Goal: Task Accomplishment & Management: Use online tool/utility

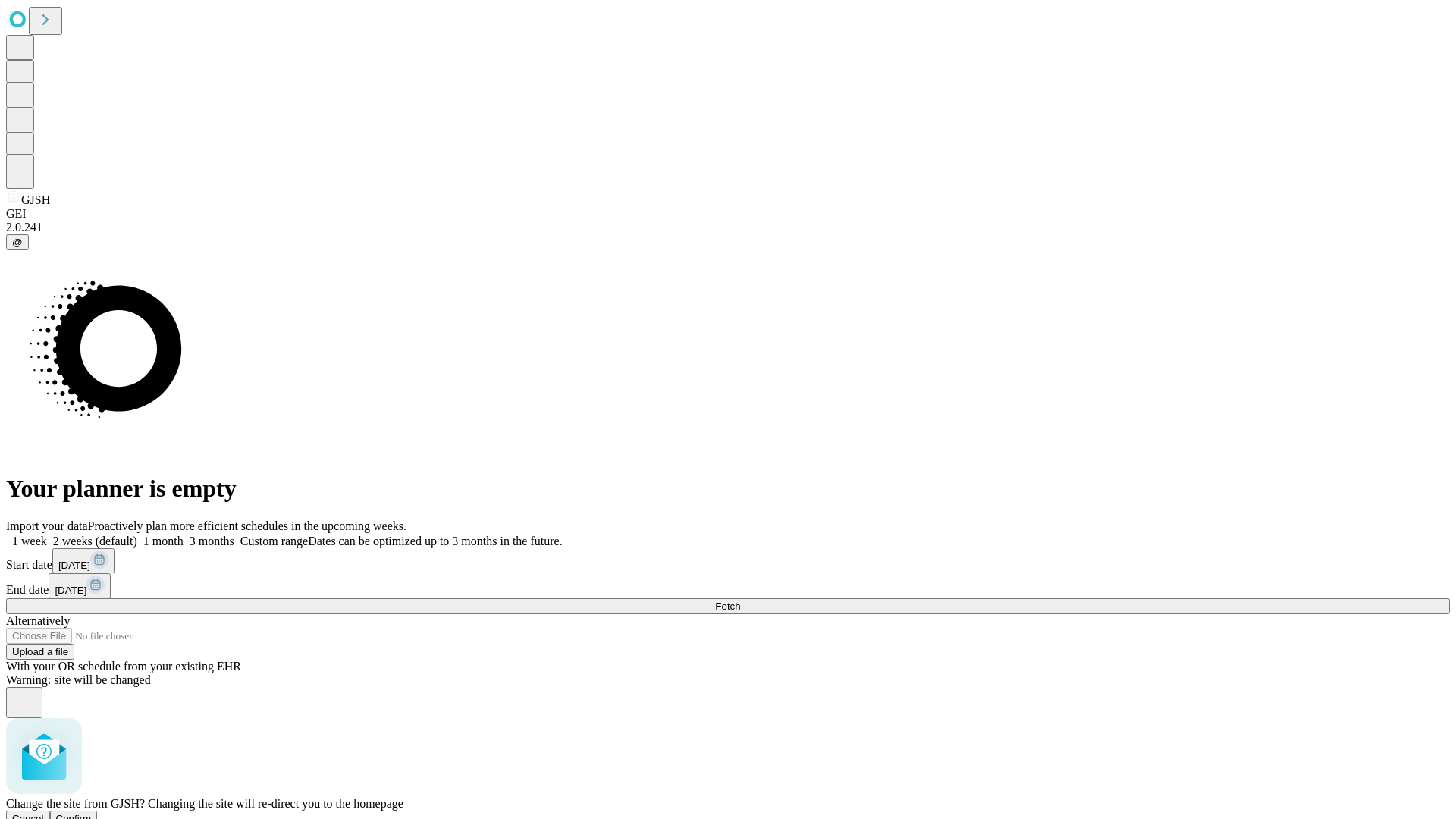
click at [92, 813] on span "Confirm" at bounding box center [74, 818] width 36 height 11
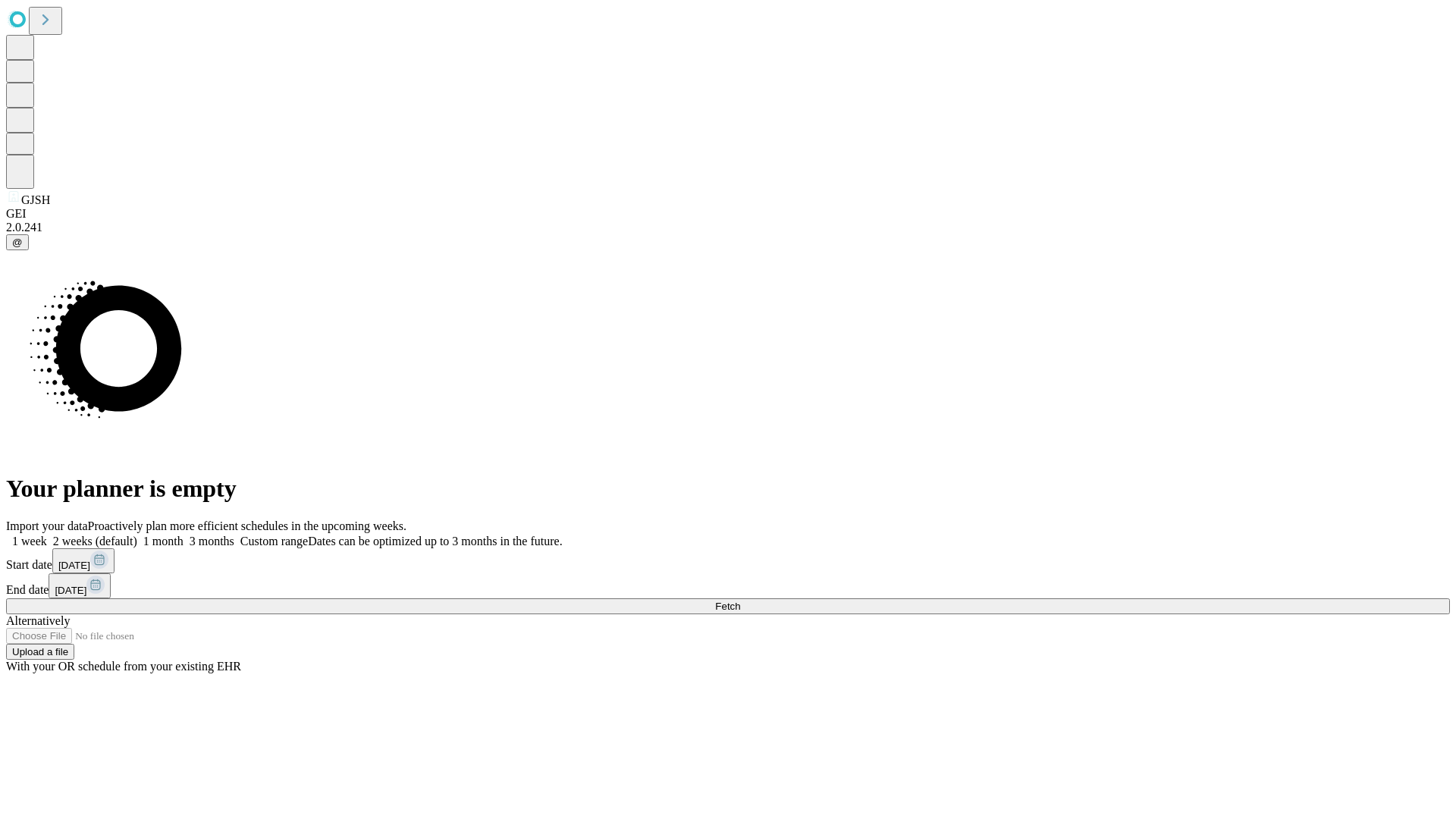
click at [47, 535] on label "1 week" at bounding box center [26, 541] width 41 height 13
click at [740, 600] on span "Fetch" at bounding box center [727, 606] width 25 height 11
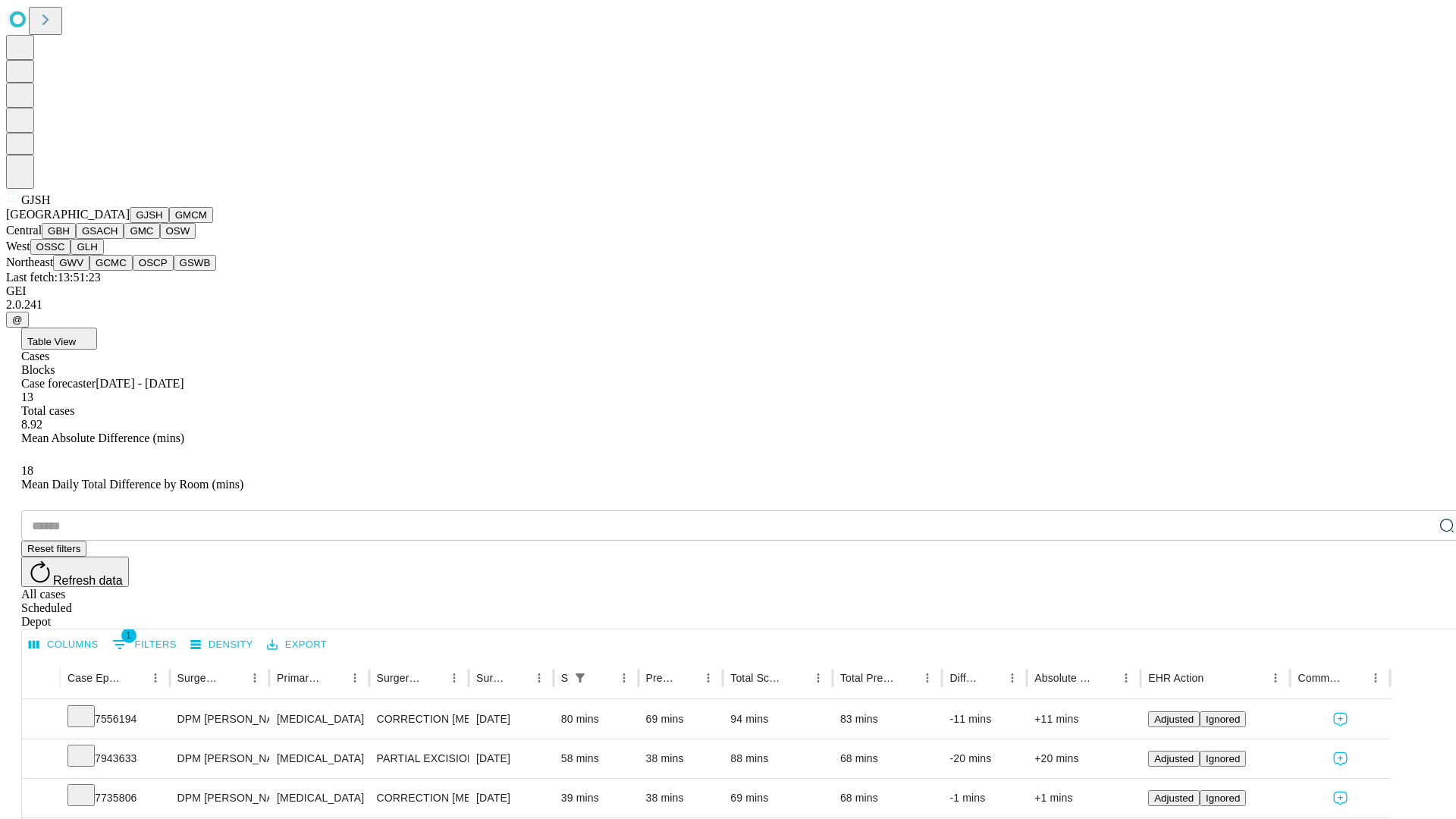
click at [169, 223] on button "GMCM" at bounding box center [191, 214] width 44 height 16
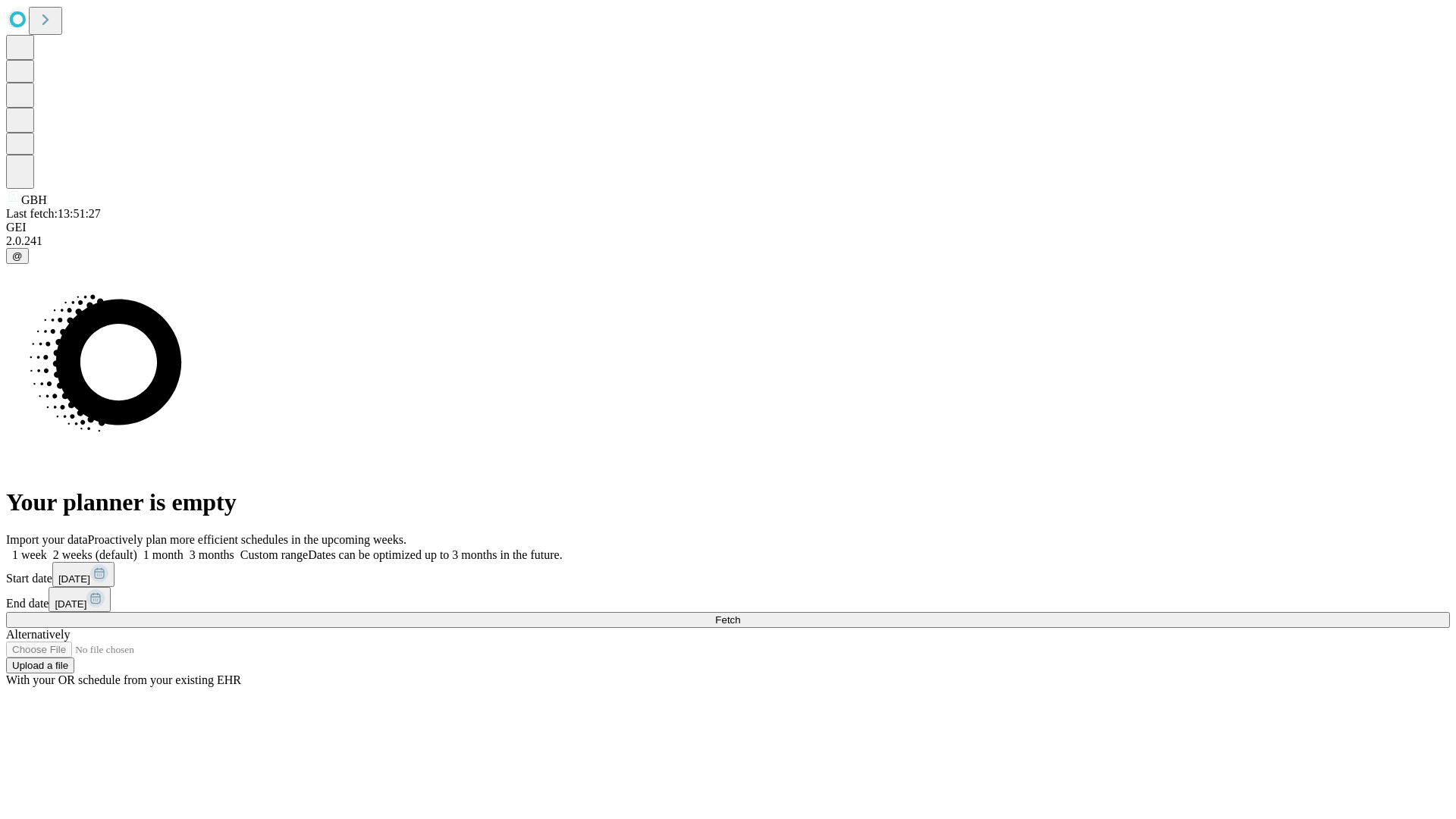
click at [47, 549] on label "1 week" at bounding box center [26, 555] width 41 height 13
click at [740, 614] on span "Fetch" at bounding box center [727, 619] width 25 height 11
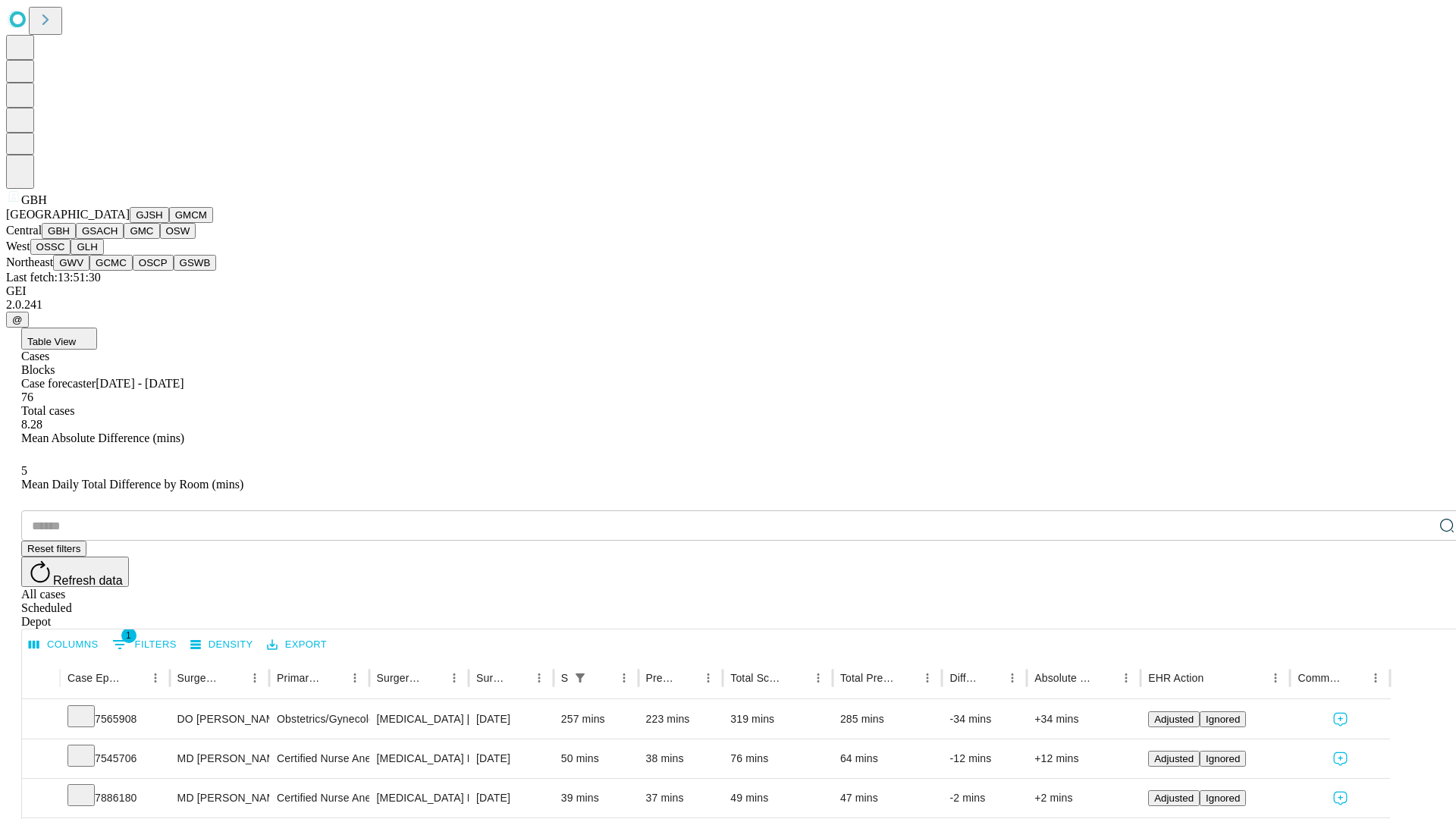
click at [117, 239] on button "GSACH" at bounding box center [100, 230] width 48 height 16
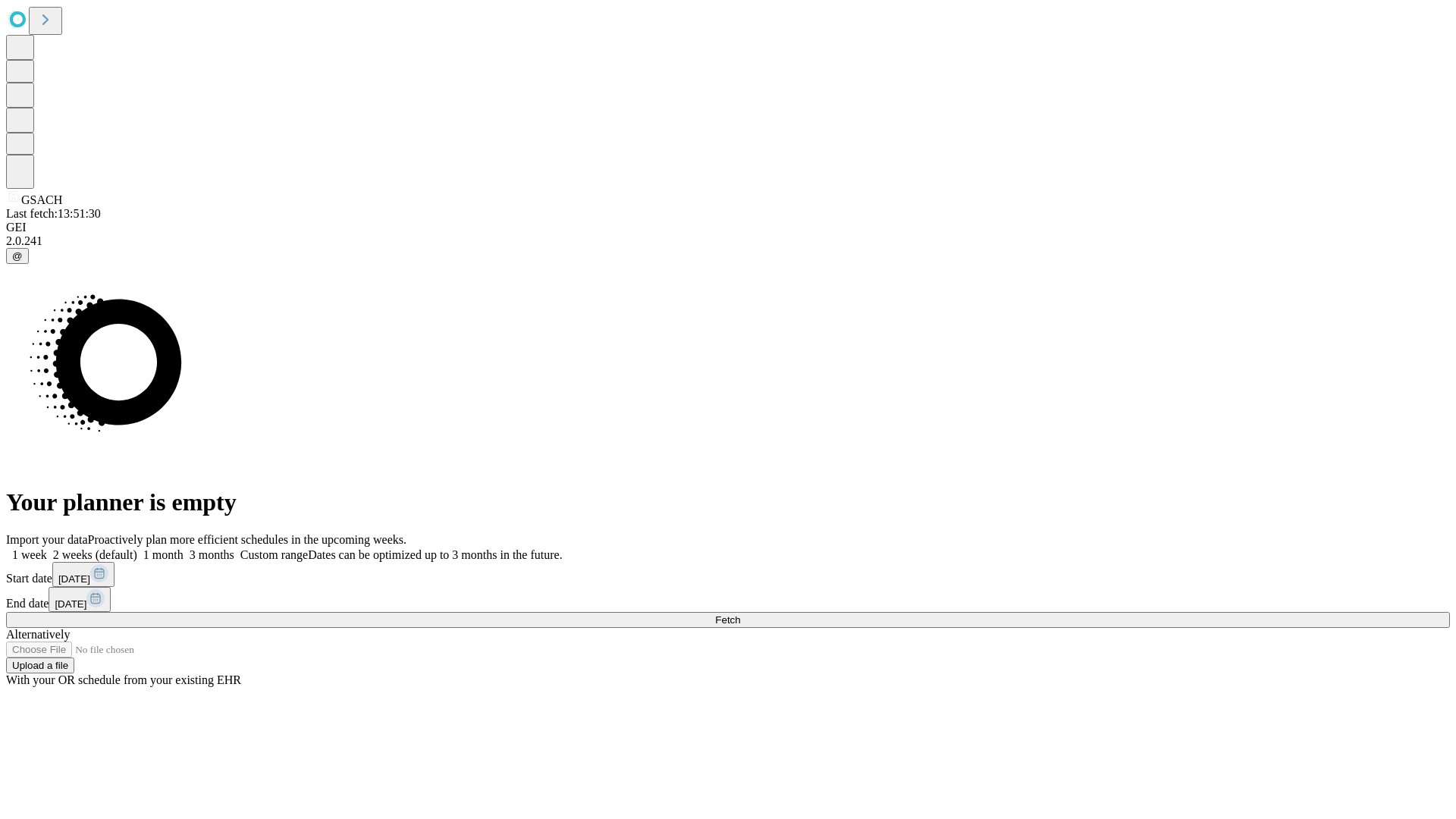
click at [47, 549] on label "1 week" at bounding box center [26, 555] width 41 height 13
click at [740, 614] on span "Fetch" at bounding box center [727, 619] width 25 height 11
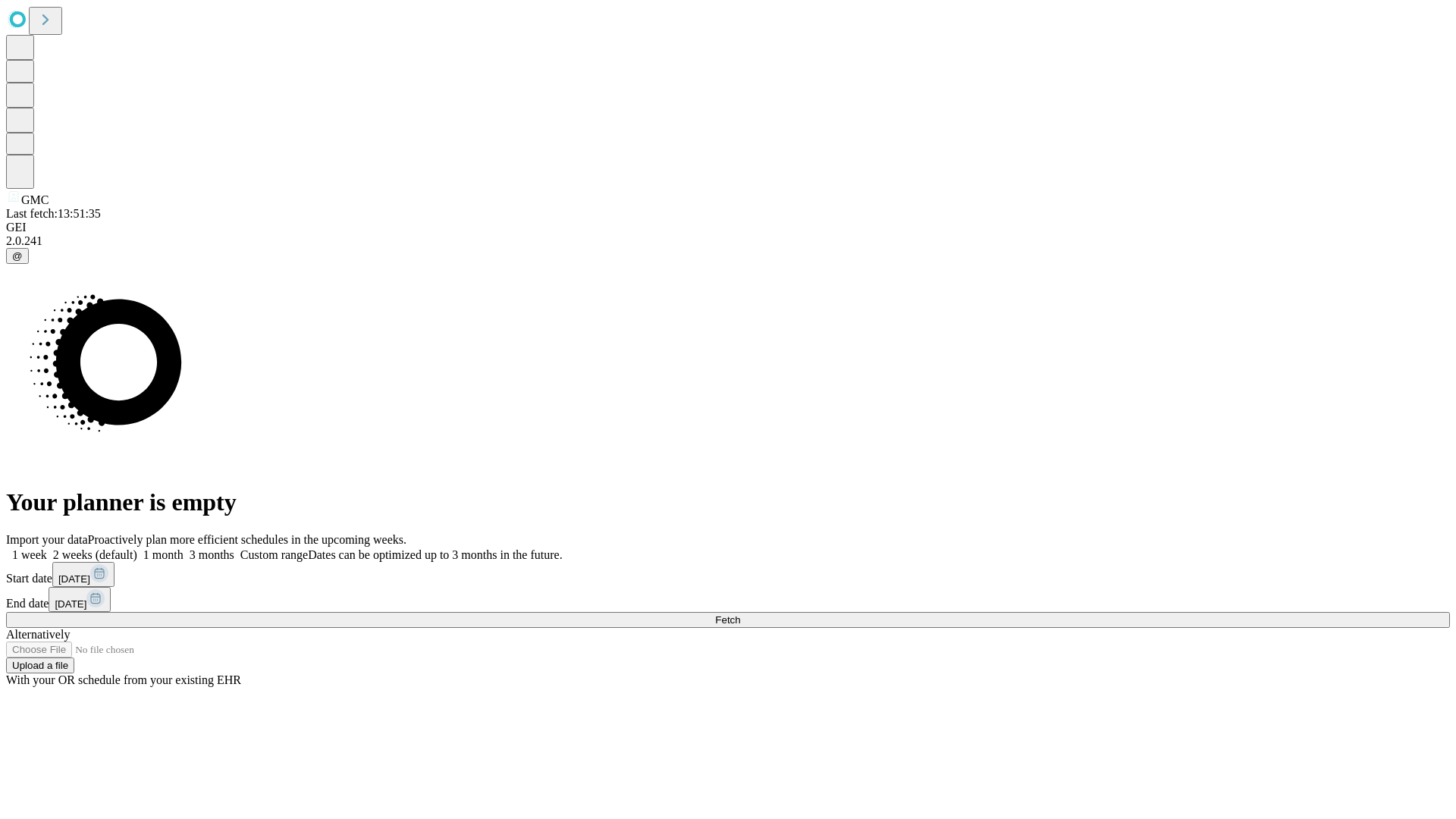
click at [47, 549] on label "1 week" at bounding box center [26, 555] width 41 height 13
click at [740, 614] on span "Fetch" at bounding box center [727, 619] width 25 height 11
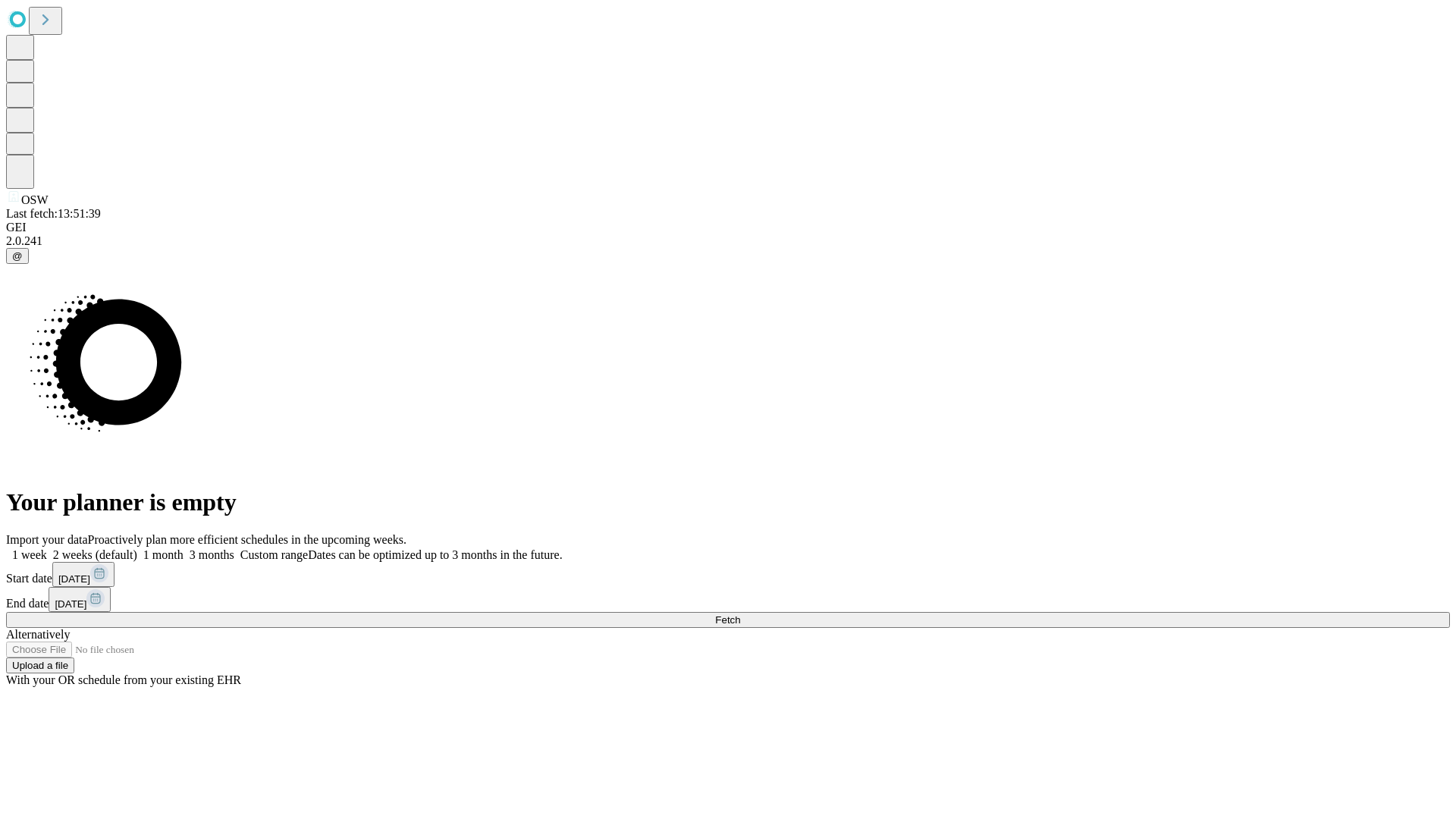
click at [740, 614] on span "Fetch" at bounding box center [727, 619] width 25 height 11
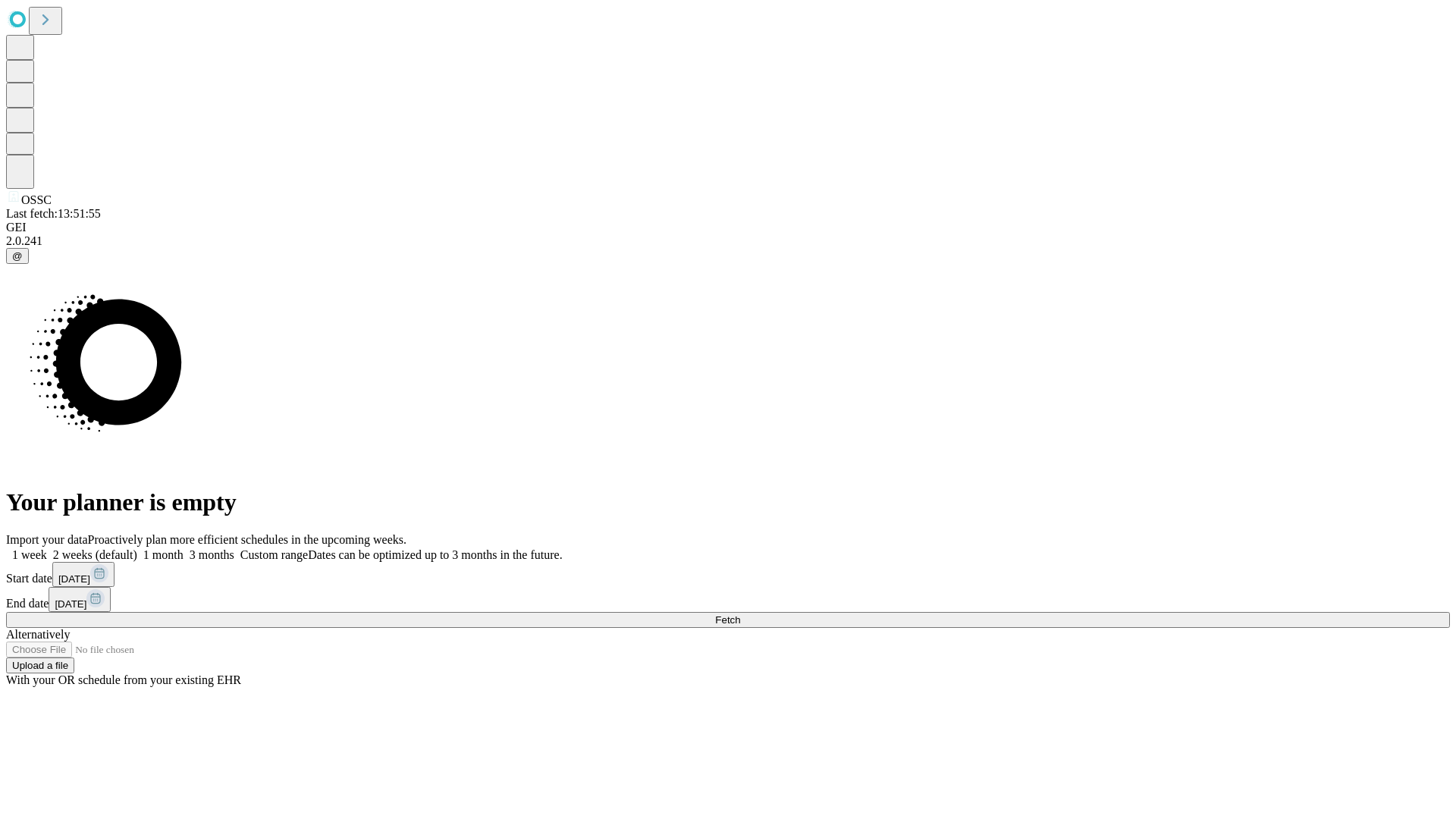
click at [47, 549] on label "1 week" at bounding box center [26, 555] width 41 height 13
click at [740, 614] on span "Fetch" at bounding box center [727, 619] width 25 height 11
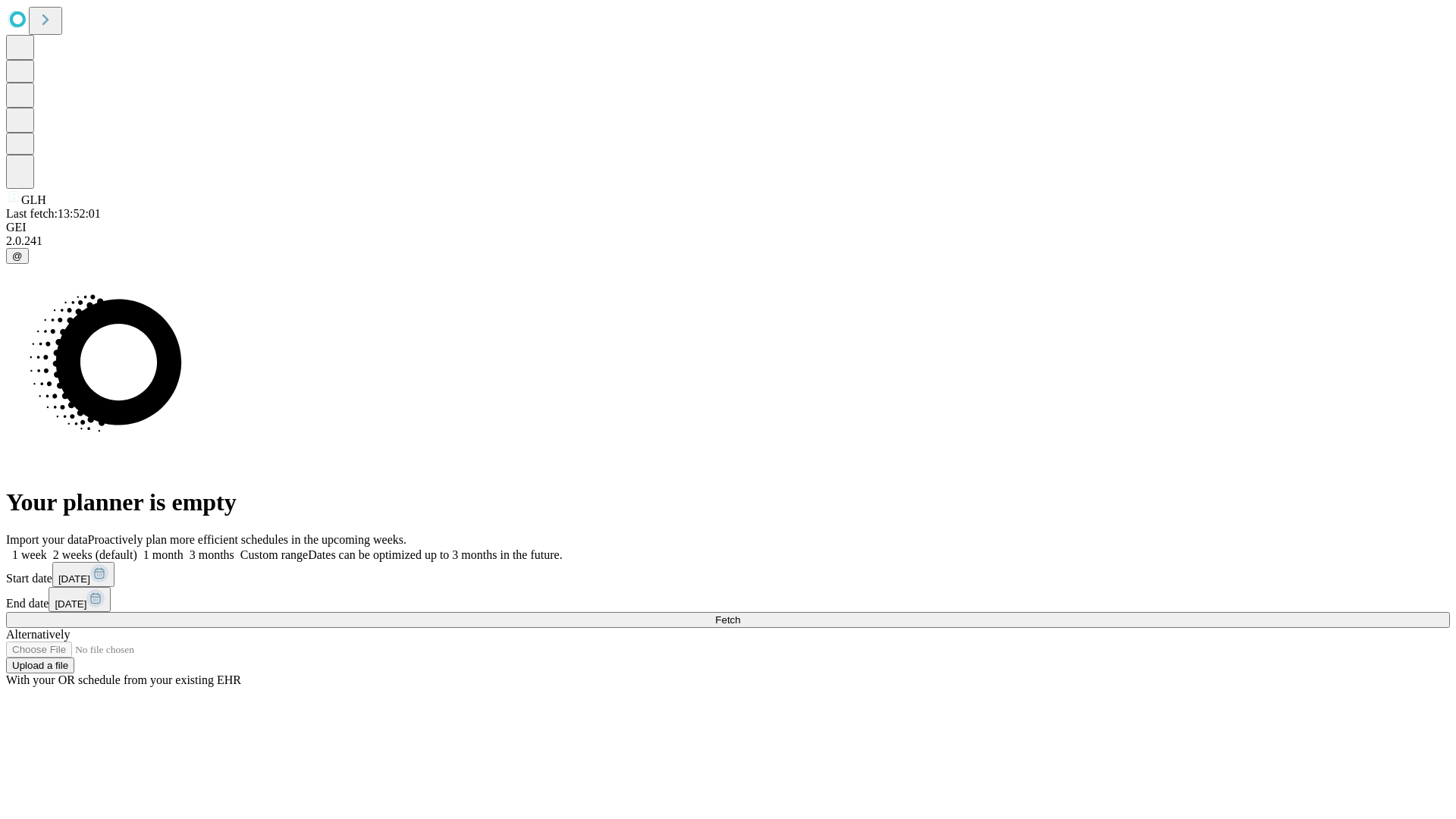
click at [47, 549] on label "1 week" at bounding box center [26, 555] width 41 height 13
click at [740, 614] on span "Fetch" at bounding box center [727, 619] width 25 height 11
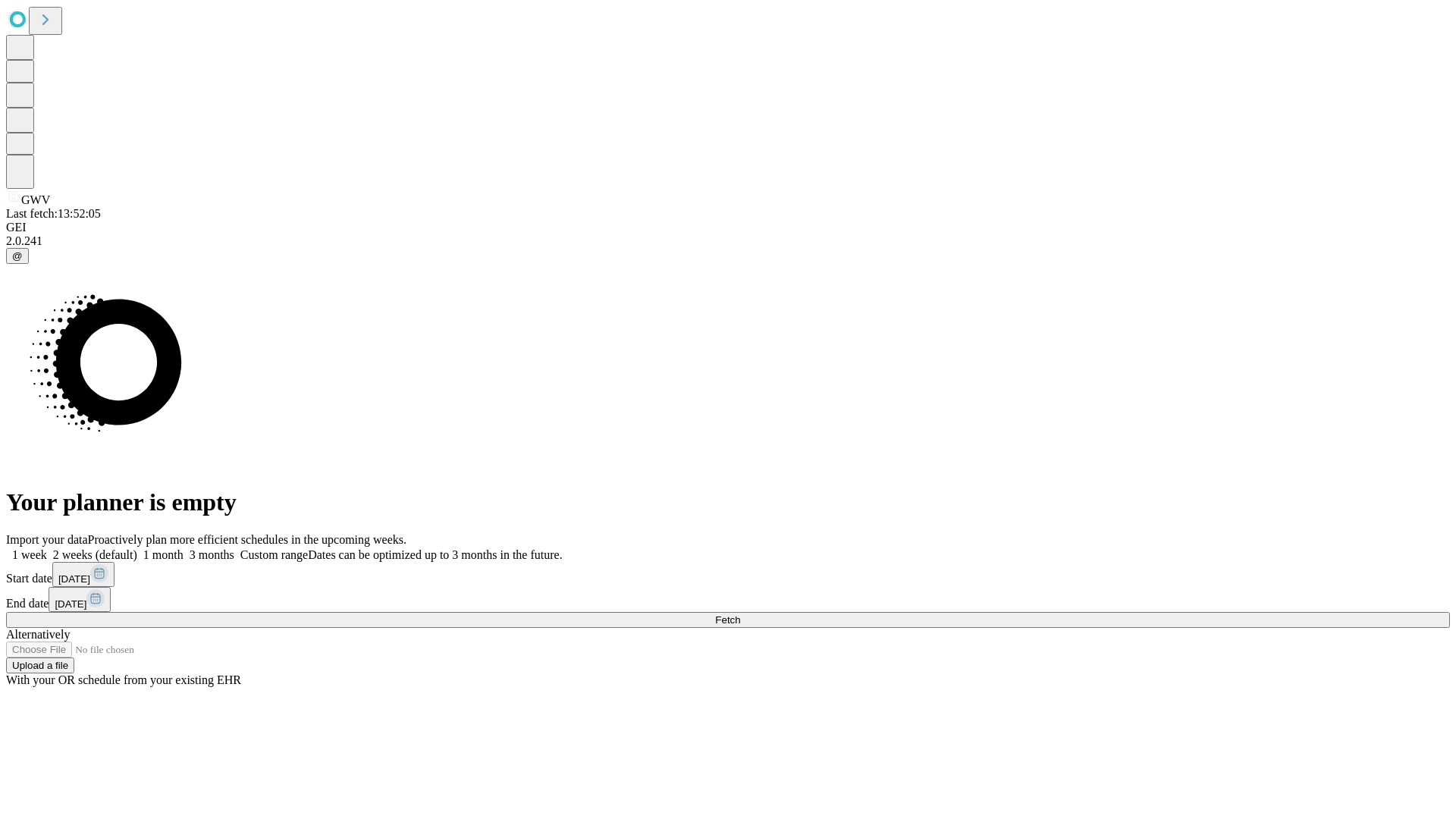
click at [47, 549] on label "1 week" at bounding box center [26, 555] width 41 height 13
click at [740, 614] on span "Fetch" at bounding box center [727, 619] width 25 height 11
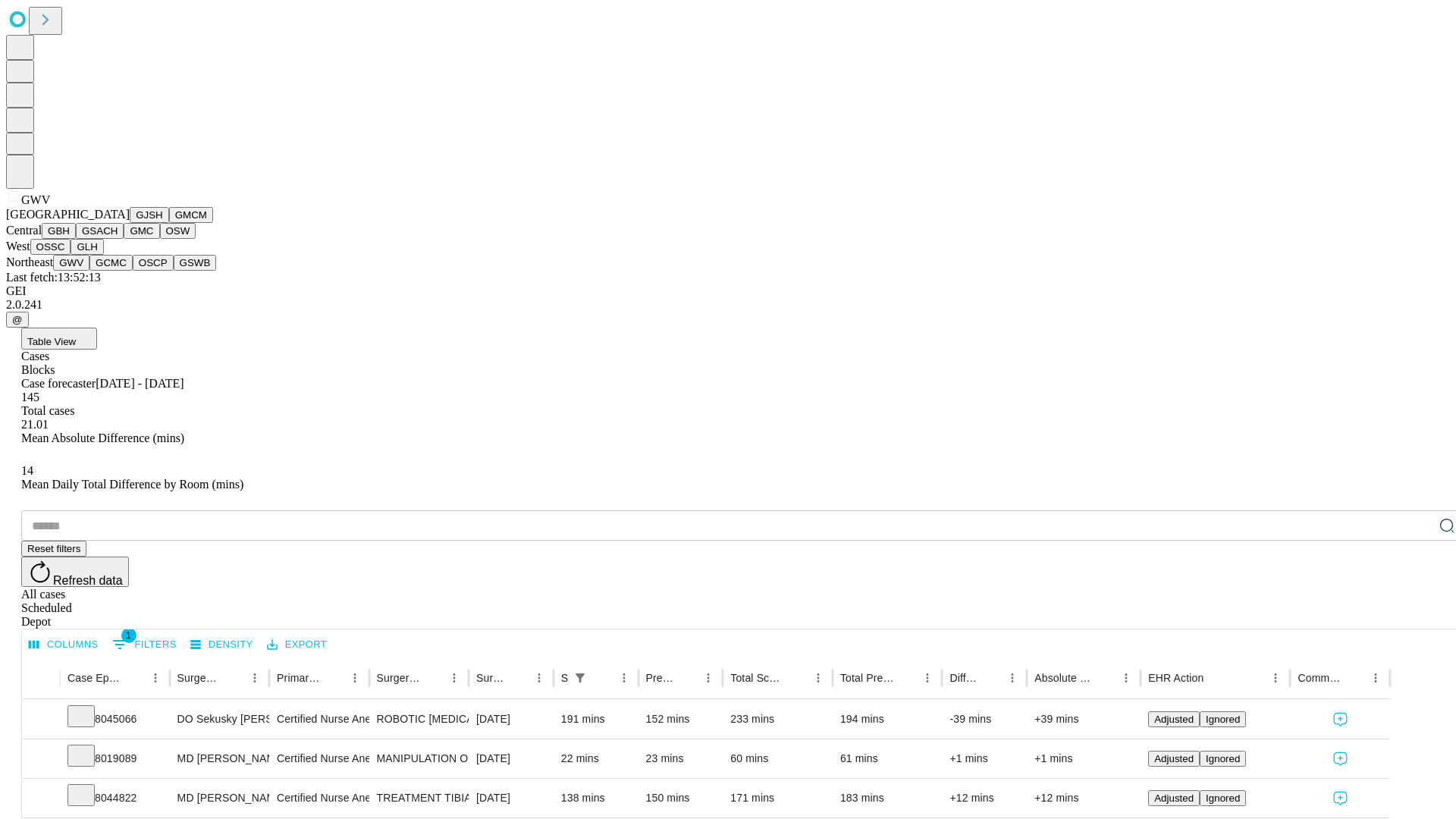
click at [117, 270] on button "GCMC" at bounding box center [111, 263] width 43 height 16
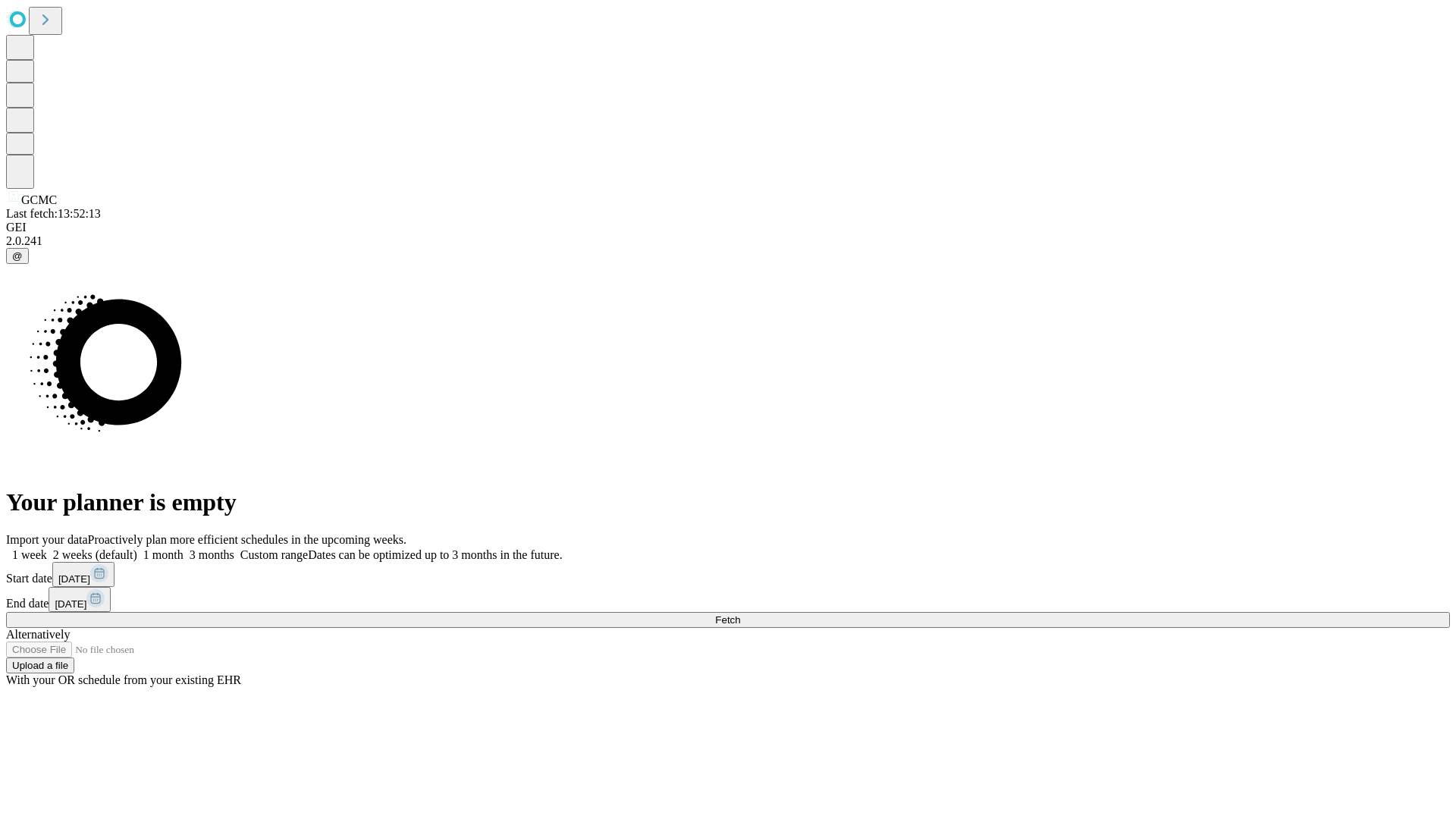
click at [740, 614] on span "Fetch" at bounding box center [727, 619] width 25 height 11
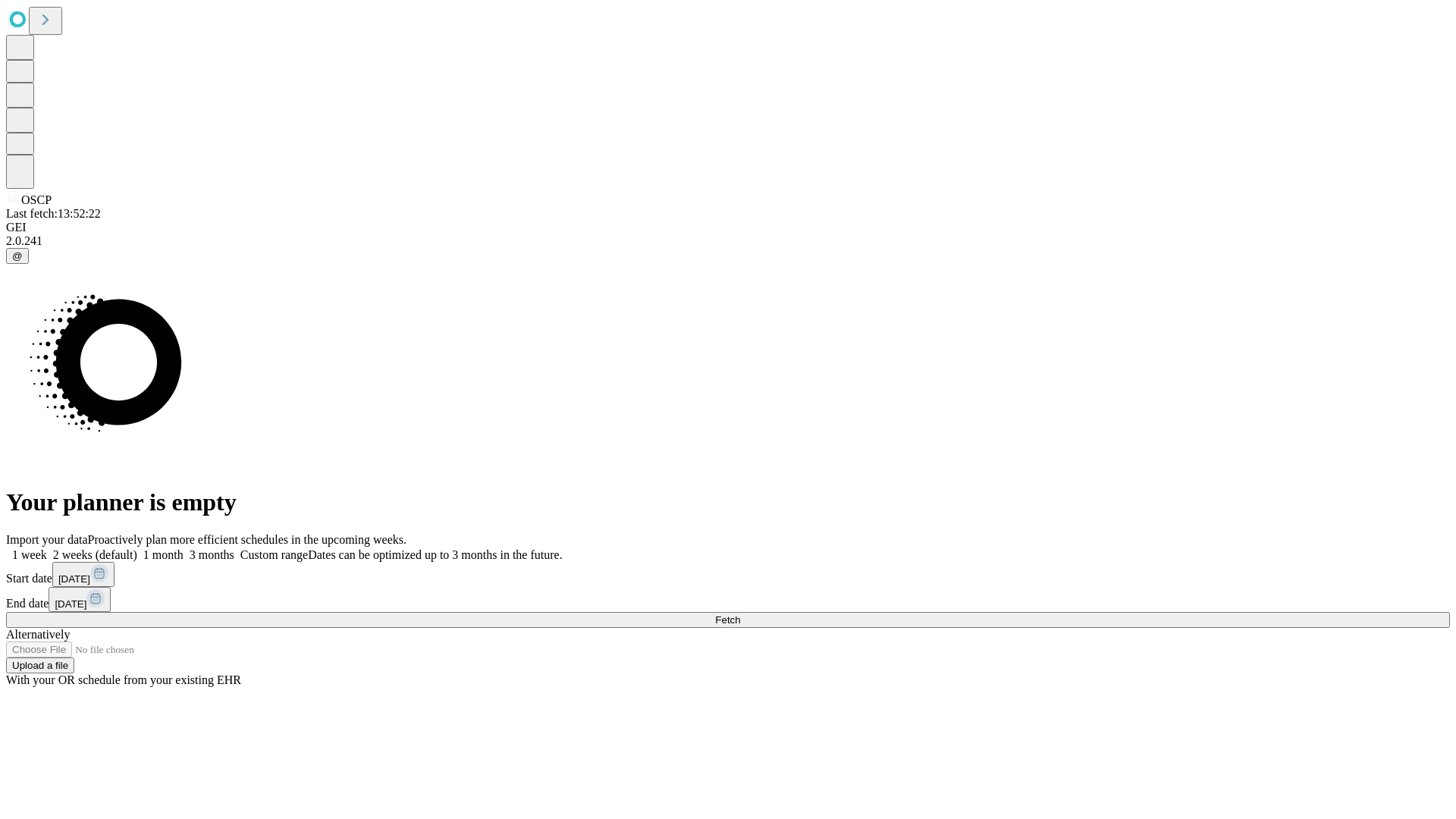
click at [47, 549] on label "1 week" at bounding box center [26, 555] width 41 height 13
click at [740, 614] on span "Fetch" at bounding box center [727, 619] width 25 height 11
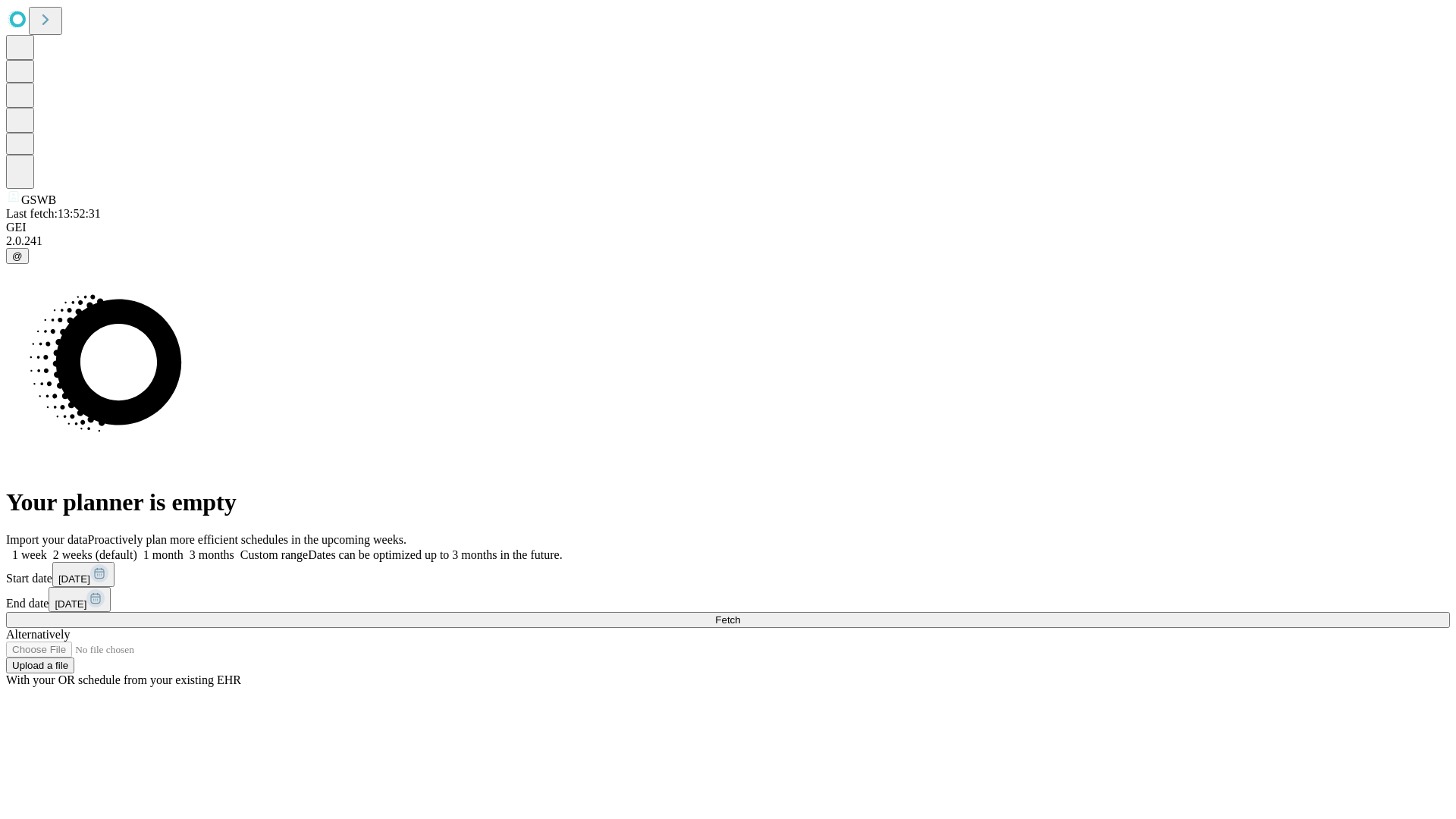
click at [47, 549] on label "1 week" at bounding box center [26, 555] width 41 height 13
click at [740, 614] on span "Fetch" at bounding box center [727, 619] width 25 height 11
